Goal: Task Accomplishment & Management: Manage account settings

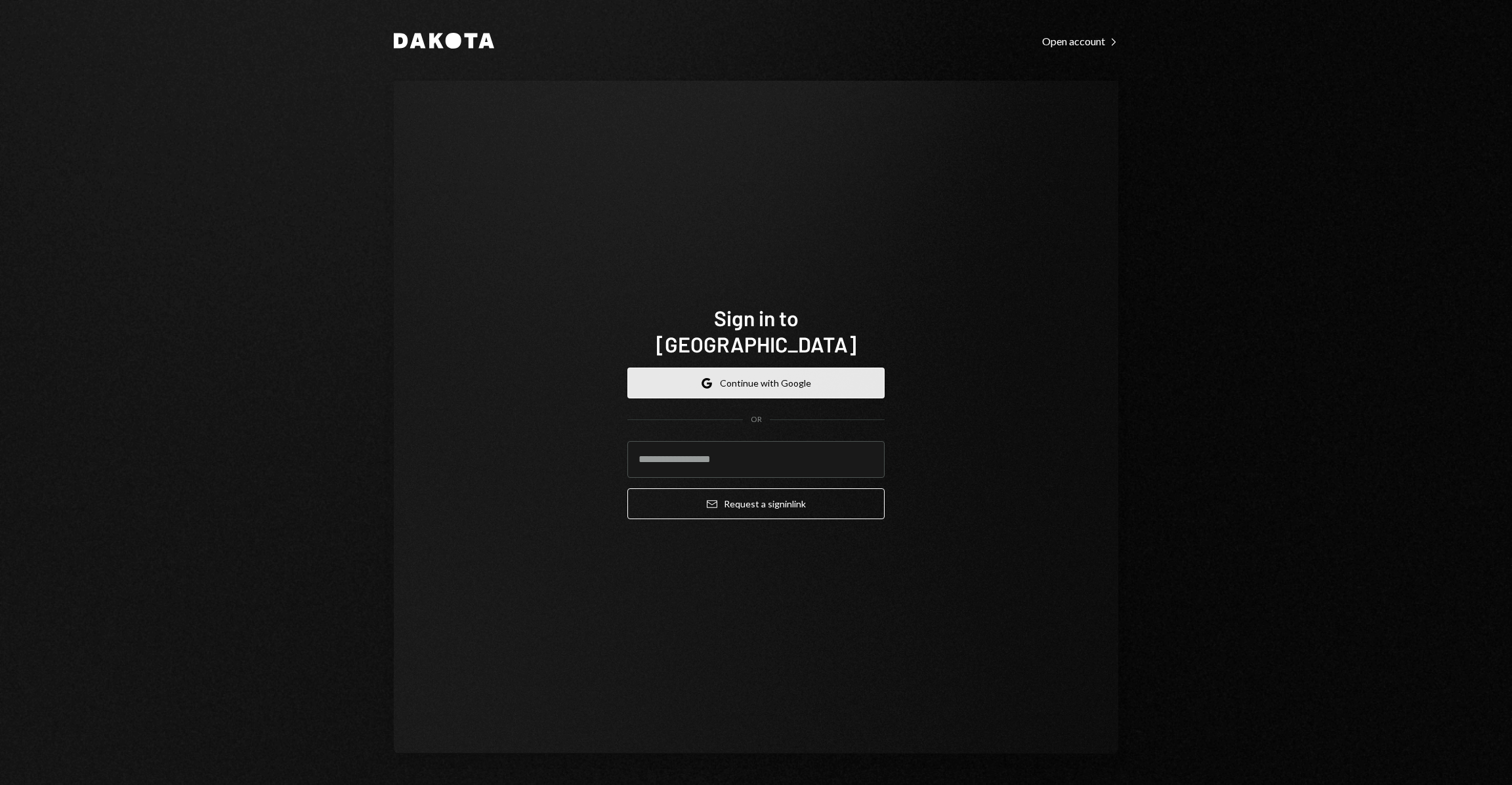
click at [776, 368] on button "Google Continue with Google" at bounding box center [756, 383] width 257 height 31
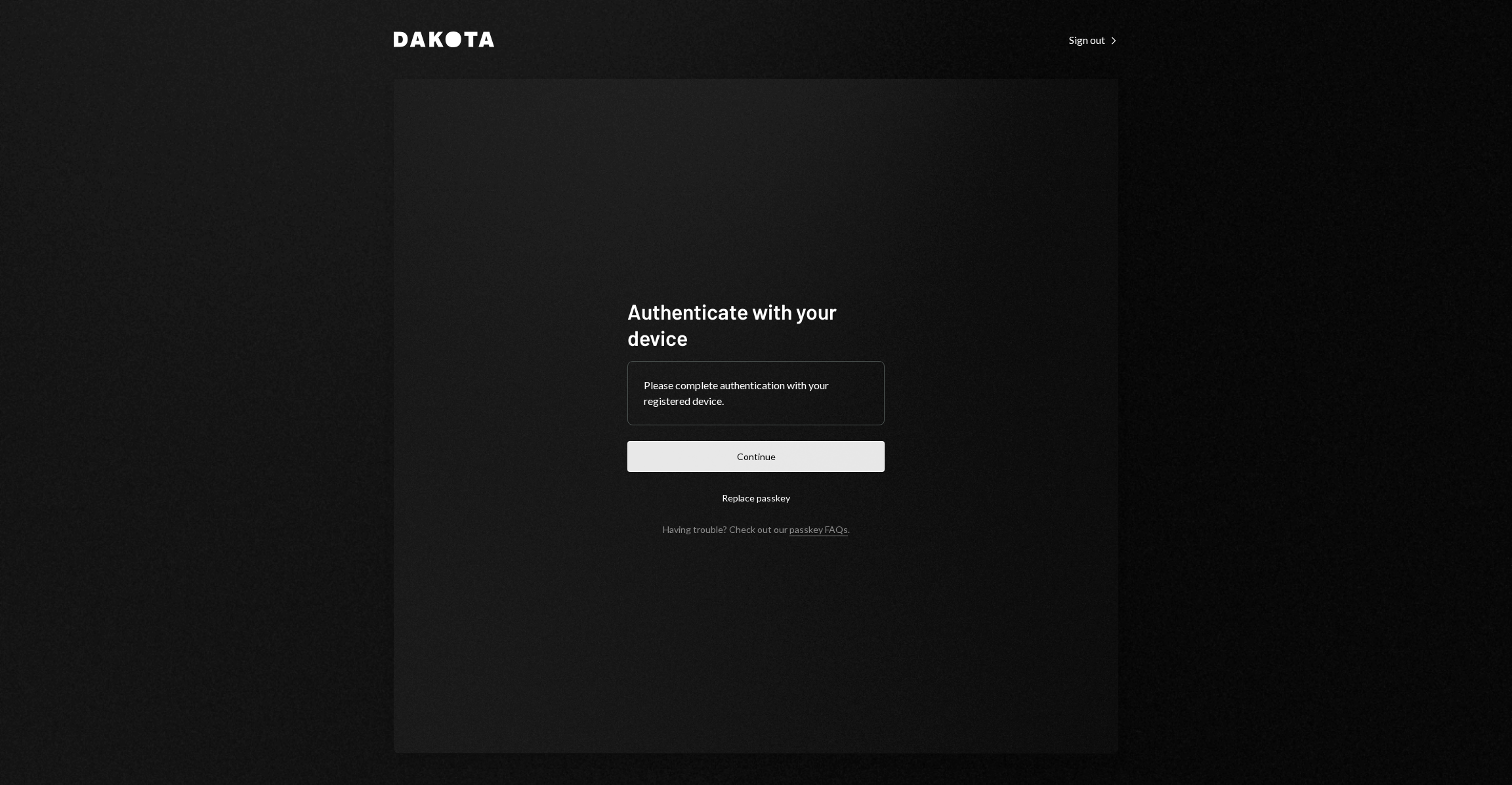
click at [834, 453] on button "Continue" at bounding box center [756, 457] width 257 height 31
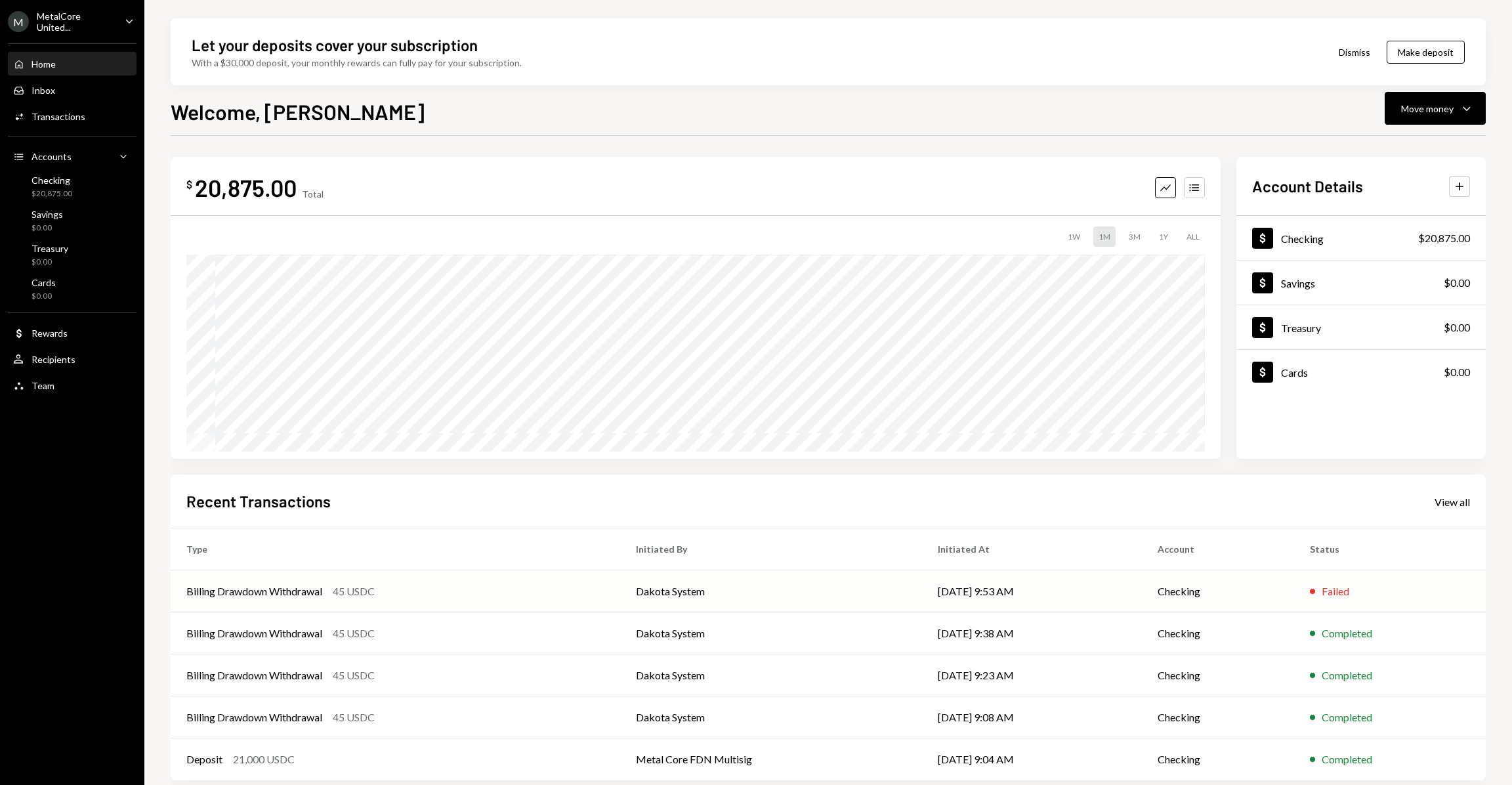
scroll to position [5, 0]
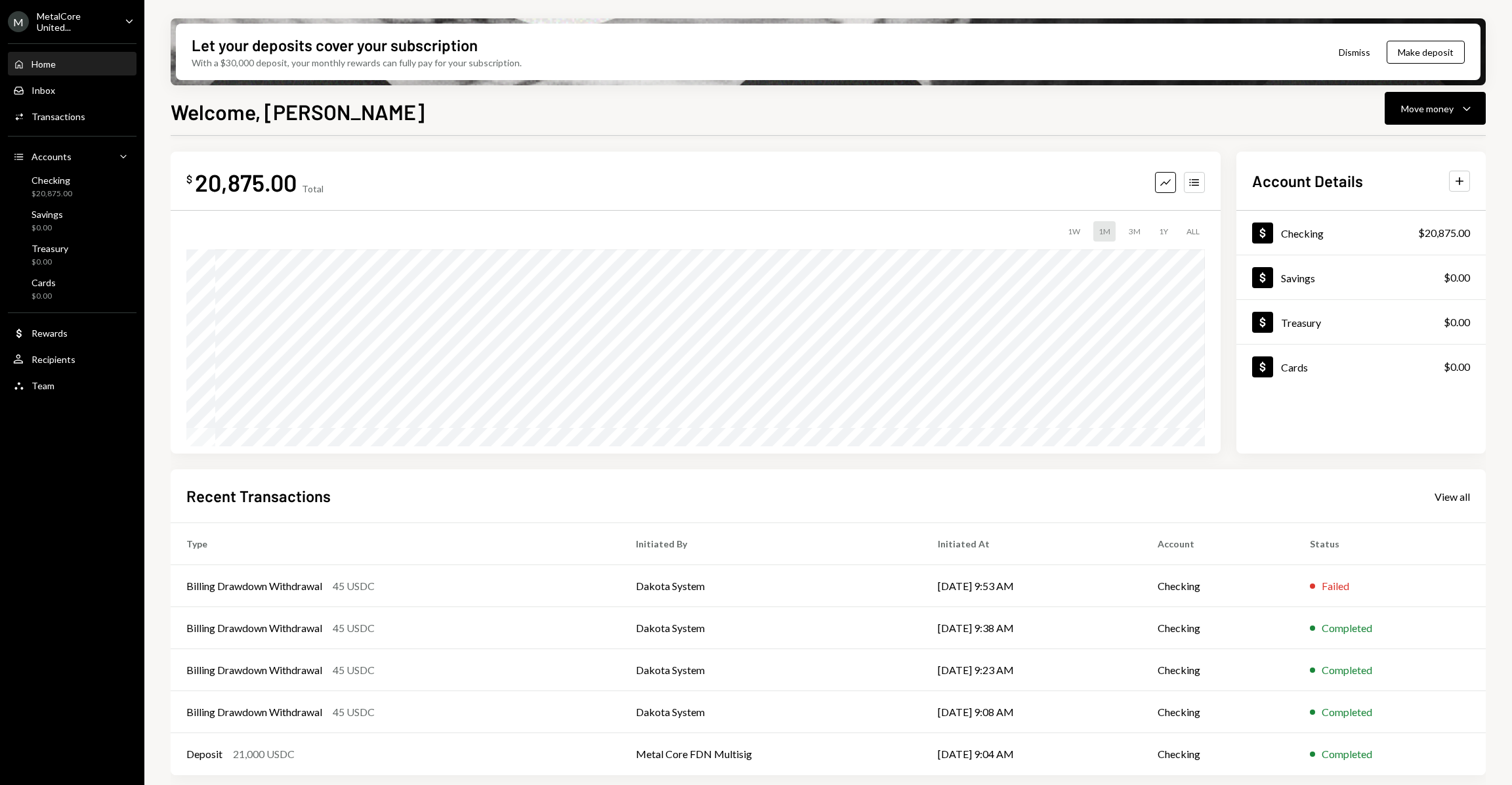
click at [109, 15] on div "MetalCore United..." at bounding box center [76, 22] width 77 height 22
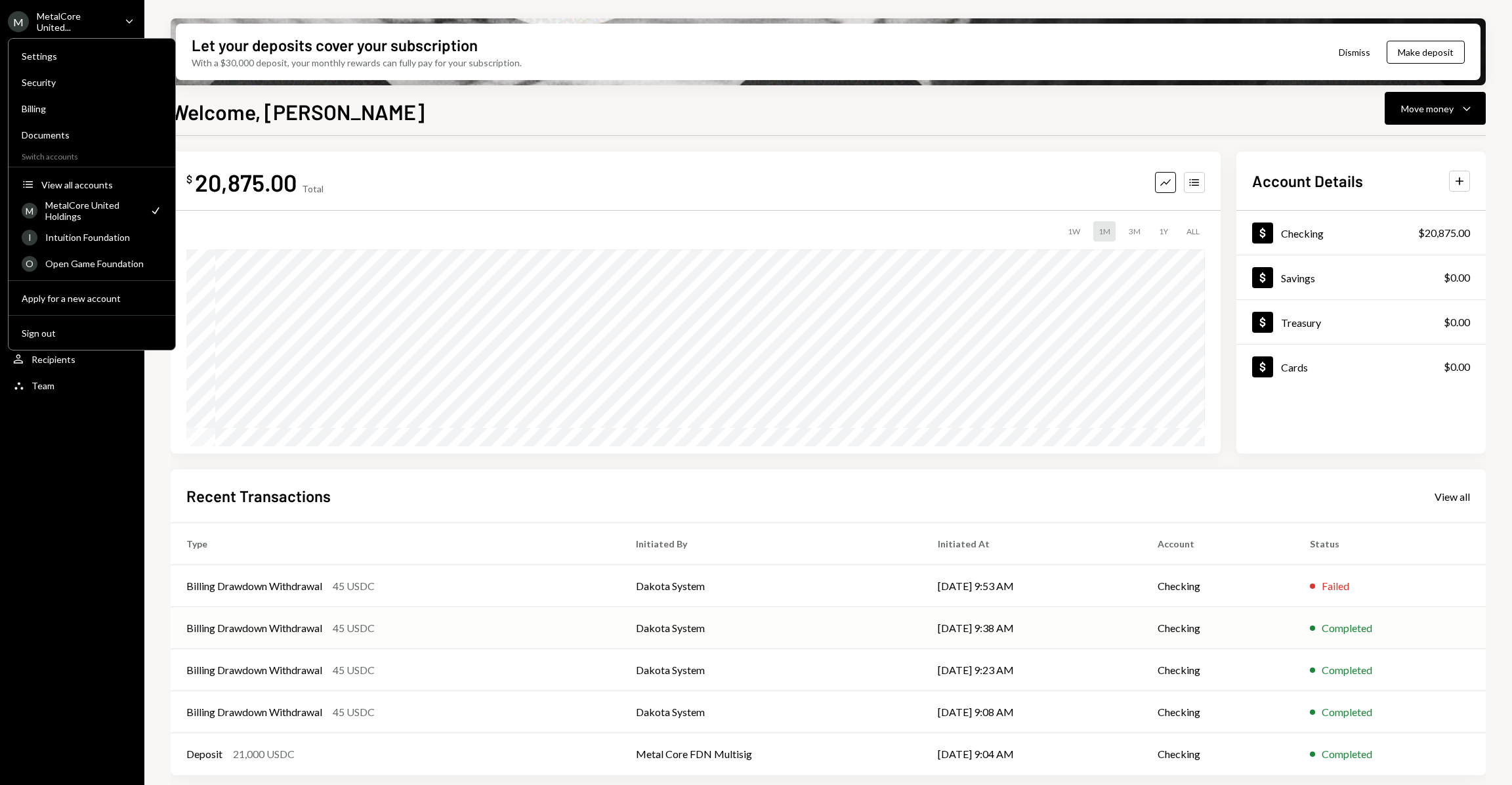
scroll to position [0, 0]
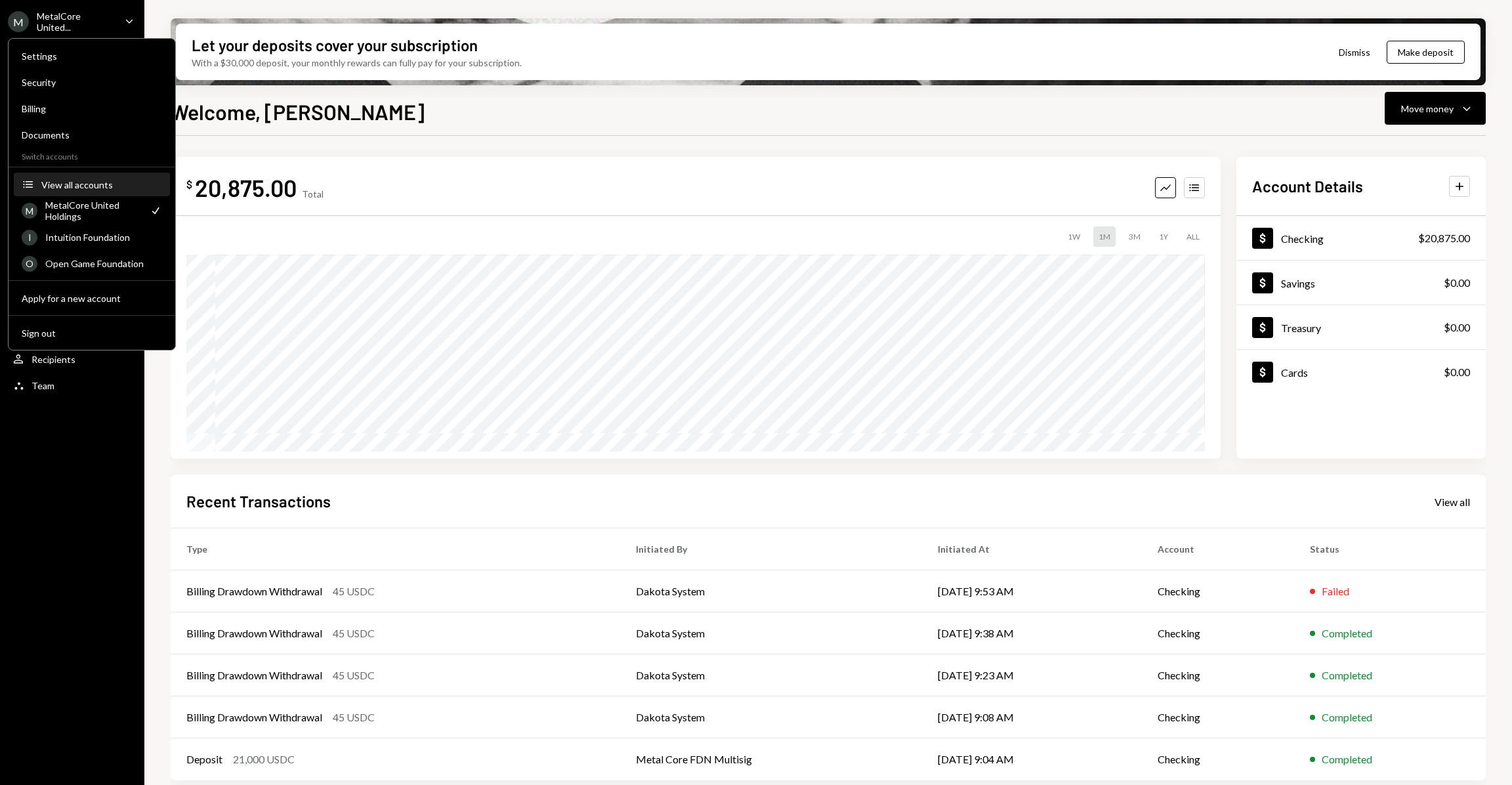
click at [82, 191] on button "Accounts View all accounts" at bounding box center [92, 185] width 156 height 24
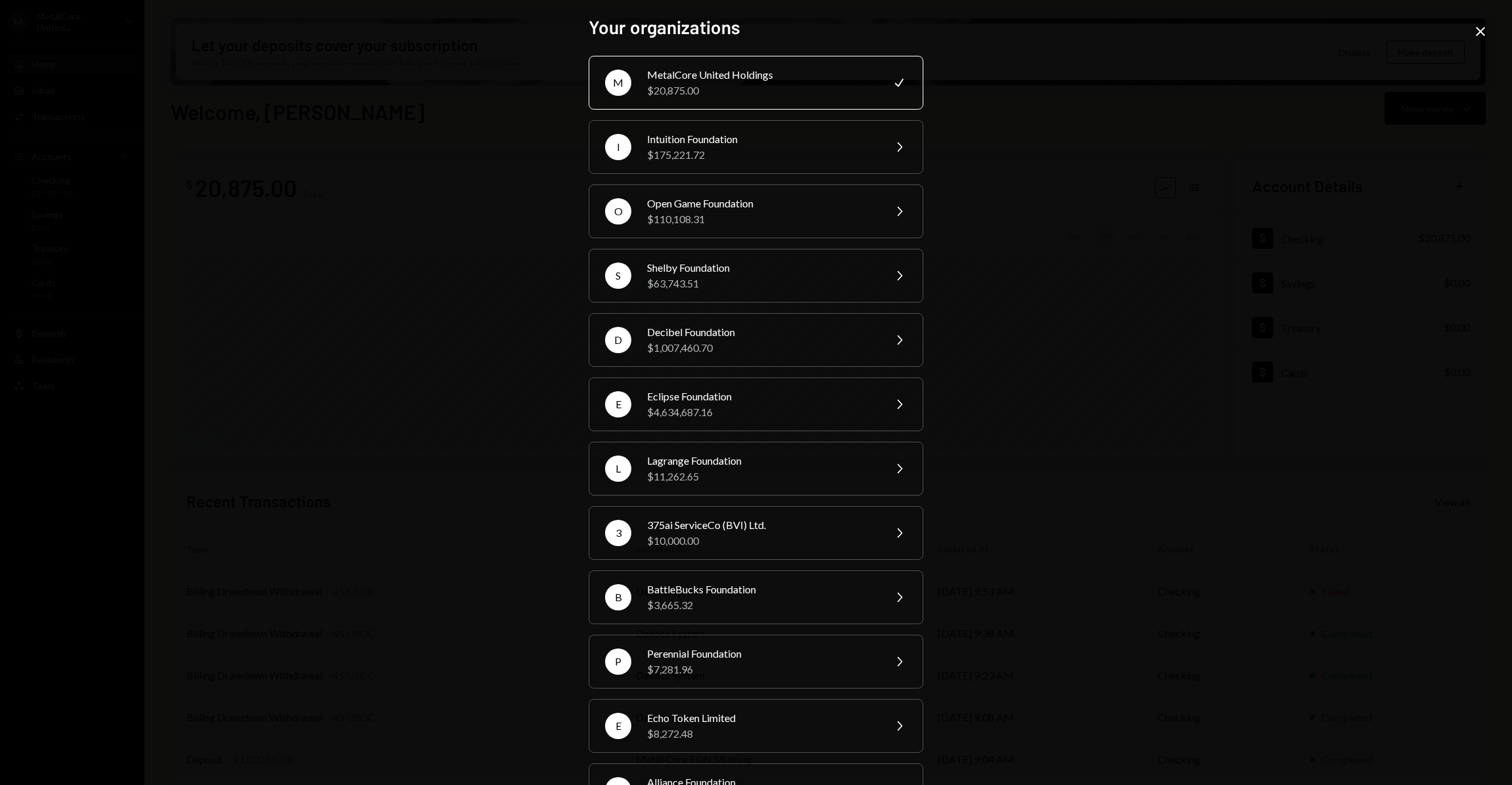
click at [738, 76] on div "MetalCore United Holdings" at bounding box center [762, 75] width 229 height 15
click at [1467, 29] on div "Your organizations M MetalCore United Holdings $20,875.00 Check I Intuition Fou…" at bounding box center [756, 392] width 1512 height 785
click at [1479, 28] on icon "Close" at bounding box center [1480, 32] width 15 height 15
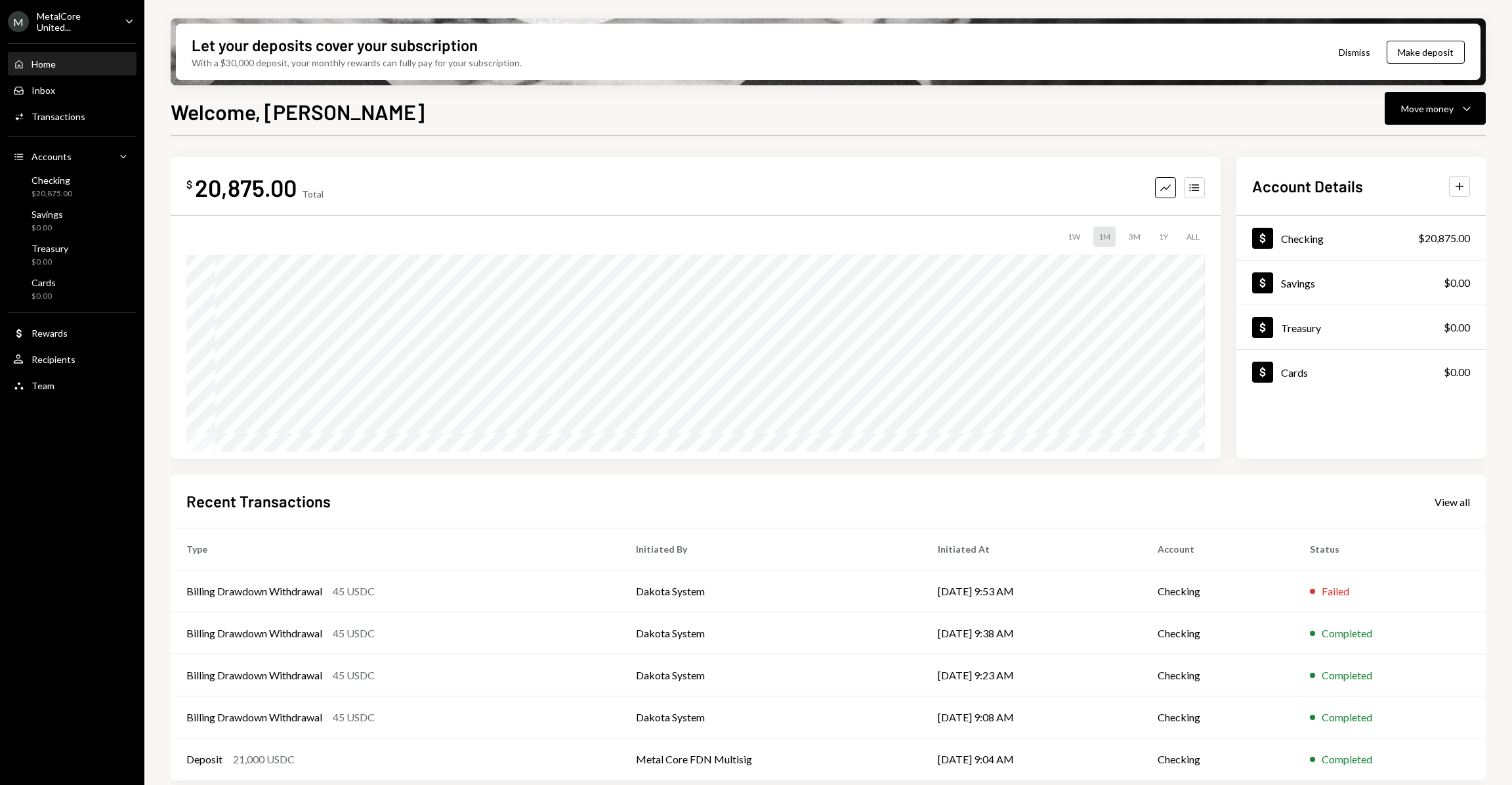
scroll to position [5, 0]
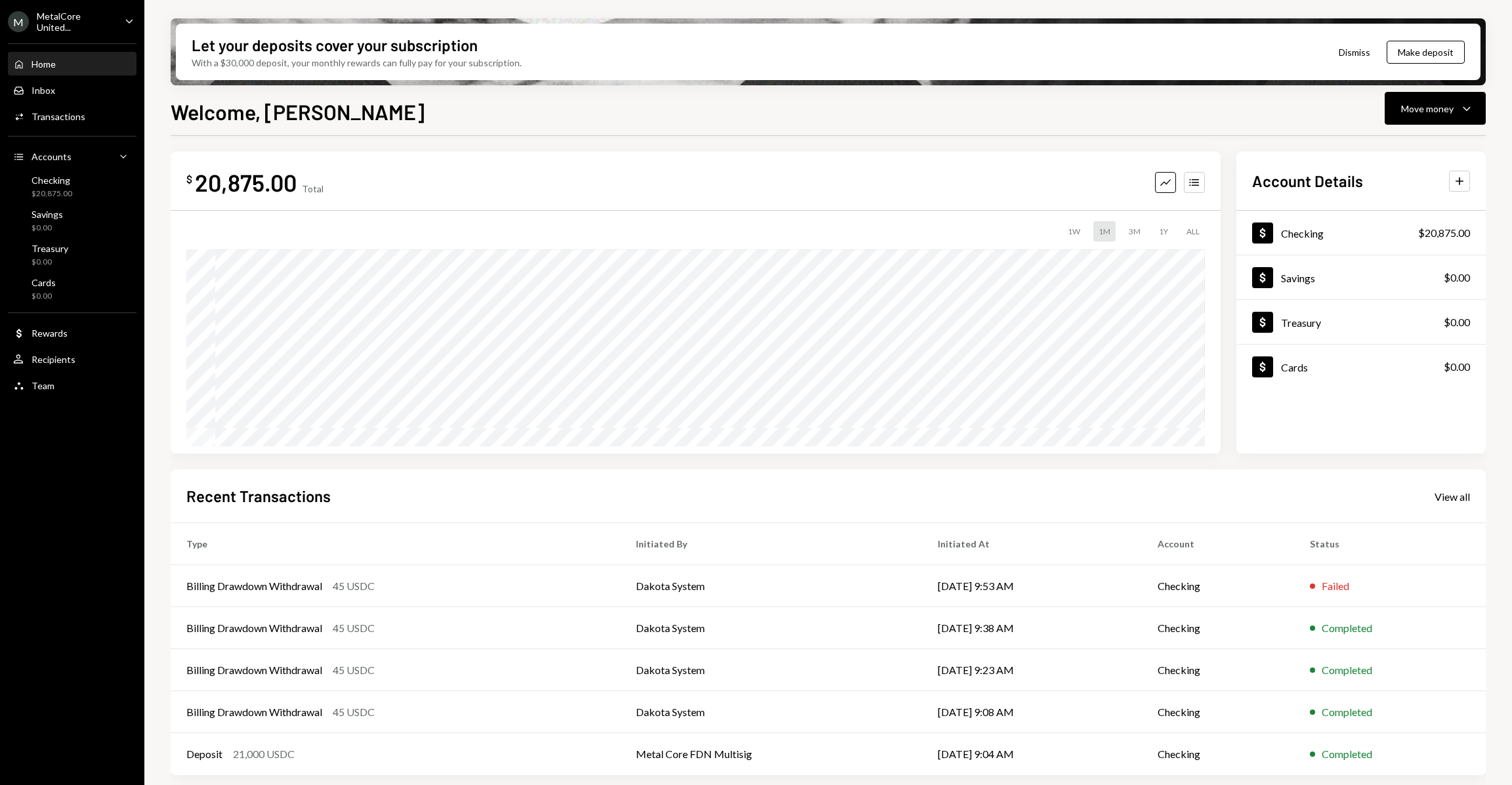
click at [111, 24] on div "MetalCore United..." at bounding box center [76, 22] width 77 height 22
click at [892, 129] on div "Welcome, [PERSON_NAME] Move money Caret Down $ 20,875.00 Total Graph Accounts 1…" at bounding box center [828, 479] width 1315 height 766
click at [80, 20] on div "MetalCore United..." at bounding box center [76, 22] width 77 height 22
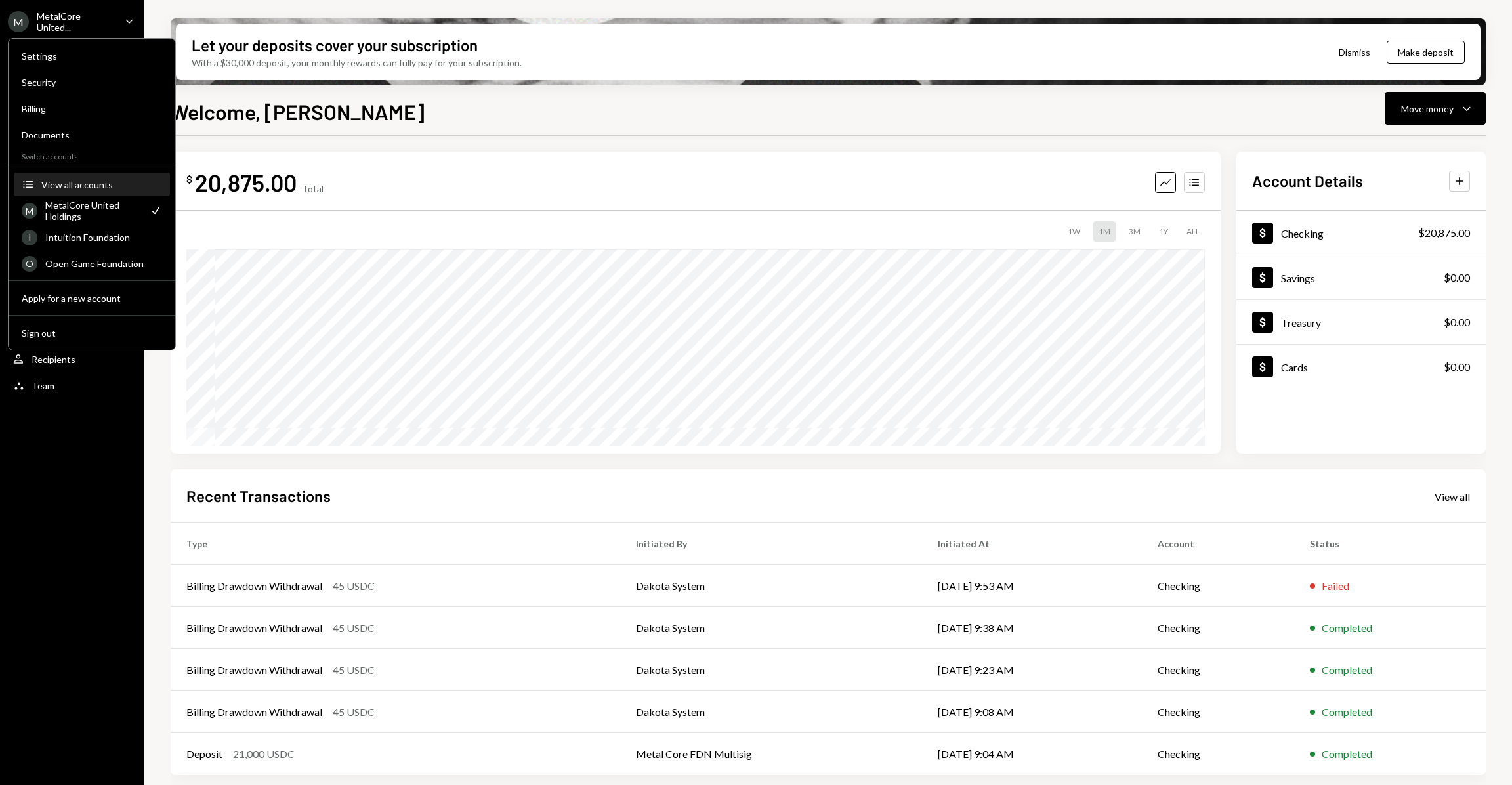
click at [96, 175] on button "Accounts View all accounts" at bounding box center [92, 185] width 156 height 24
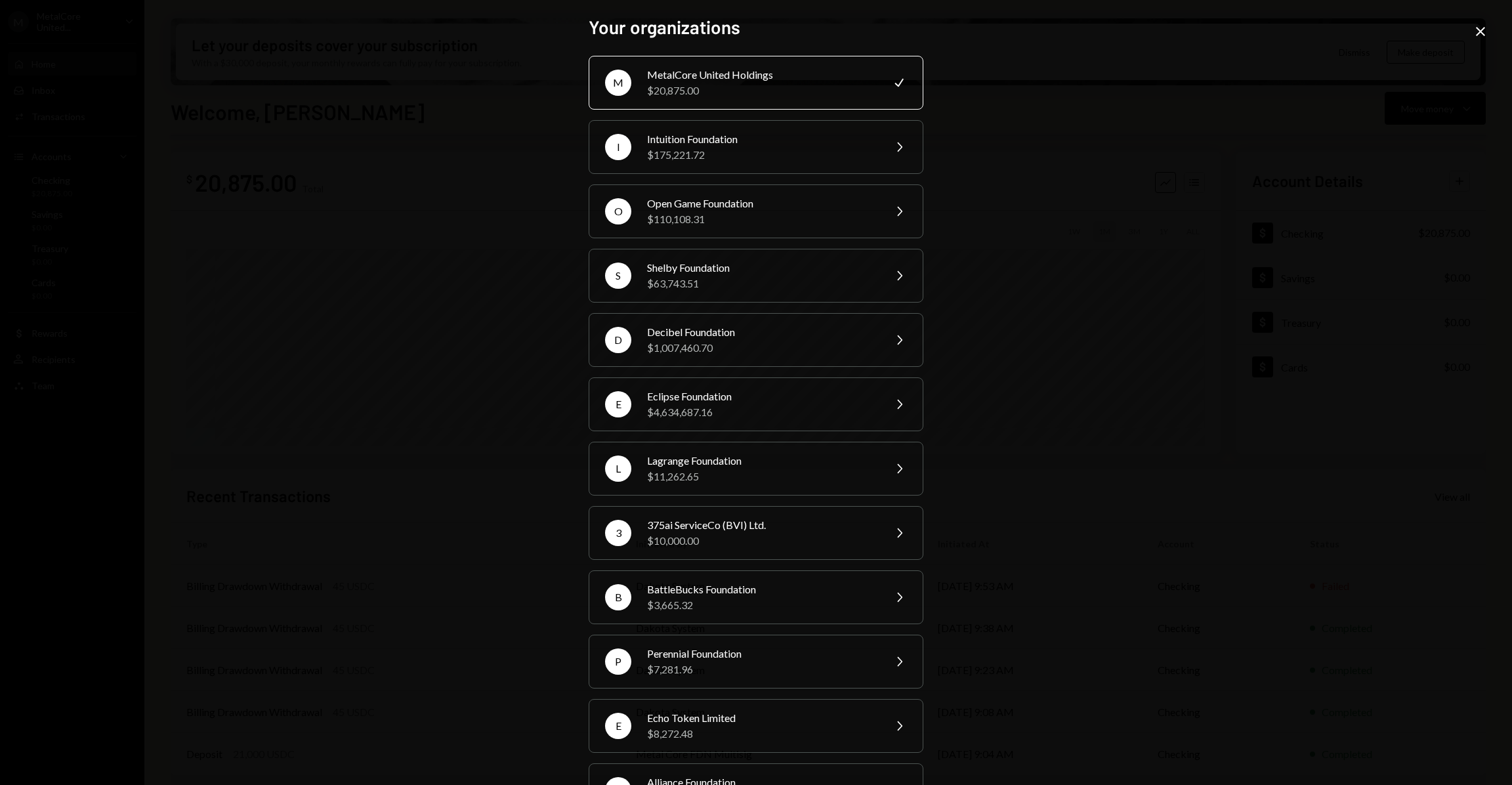
scroll to position [55, 0]
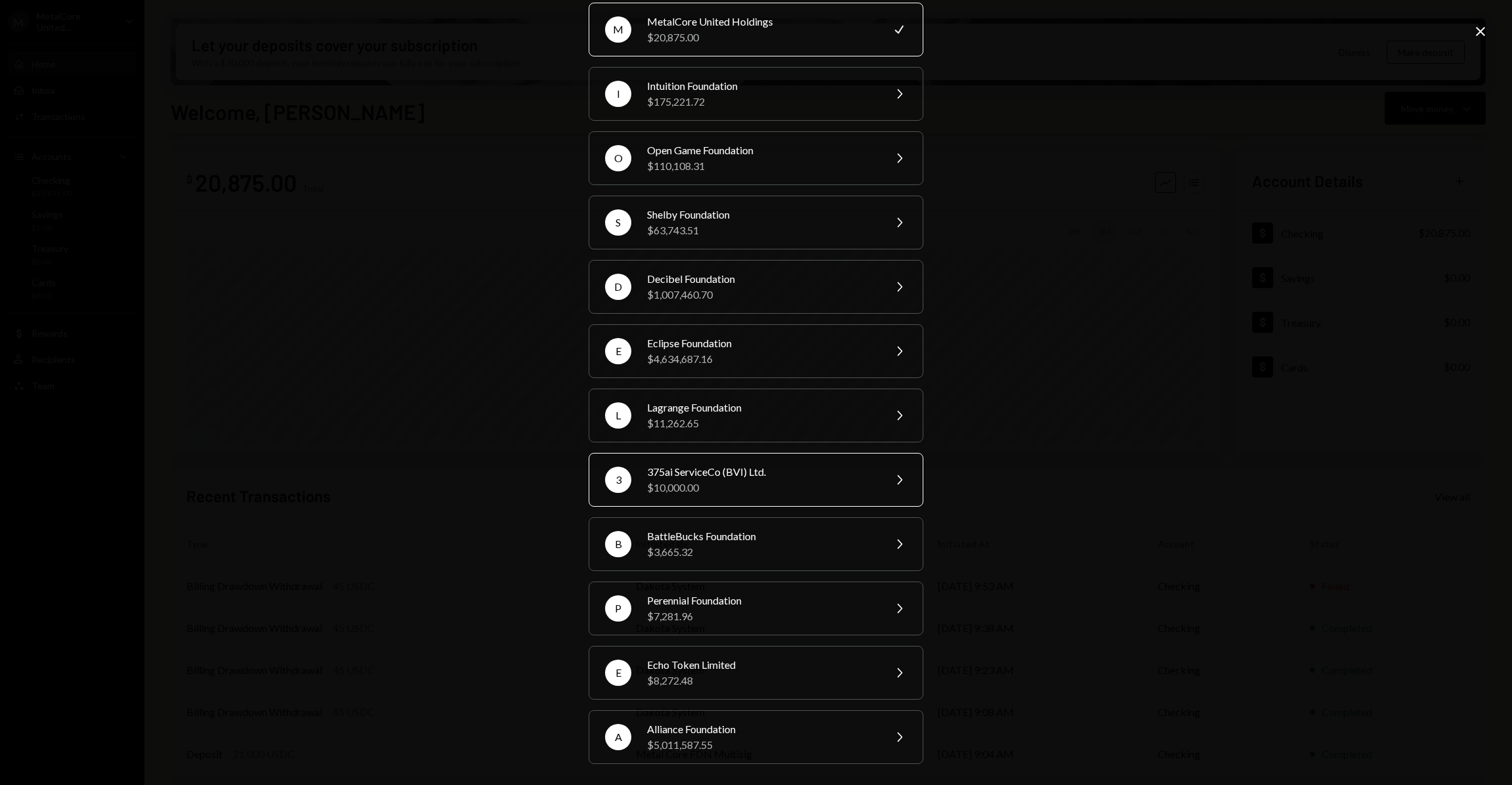
click at [752, 470] on div "375ai ServiceCo (BVI) Ltd." at bounding box center [762, 472] width 229 height 15
